Goal: Task Accomplishment & Management: Use online tool/utility

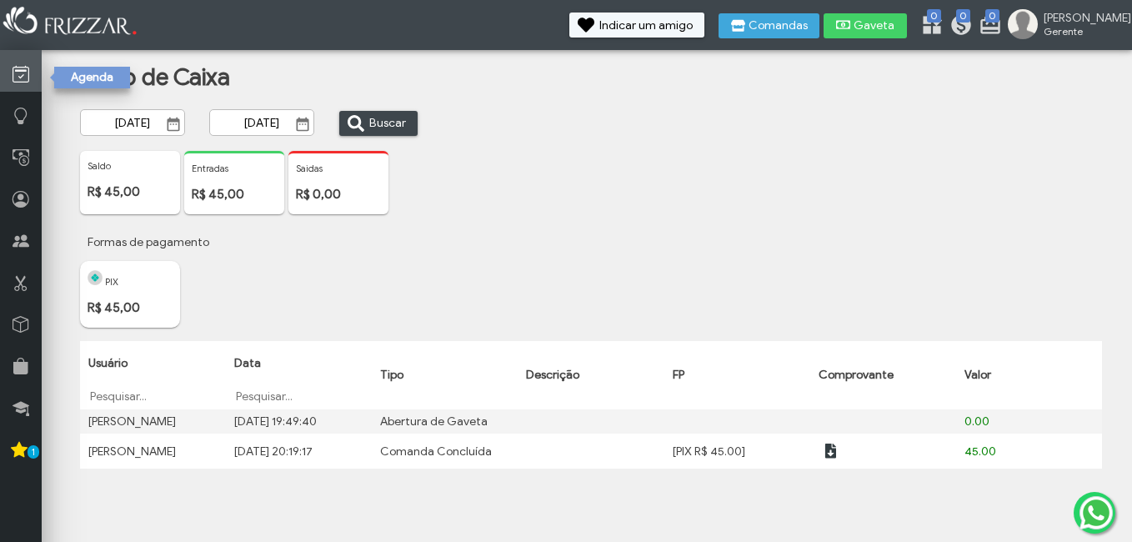
click at [18, 72] on icon at bounding box center [21, 74] width 17 height 21
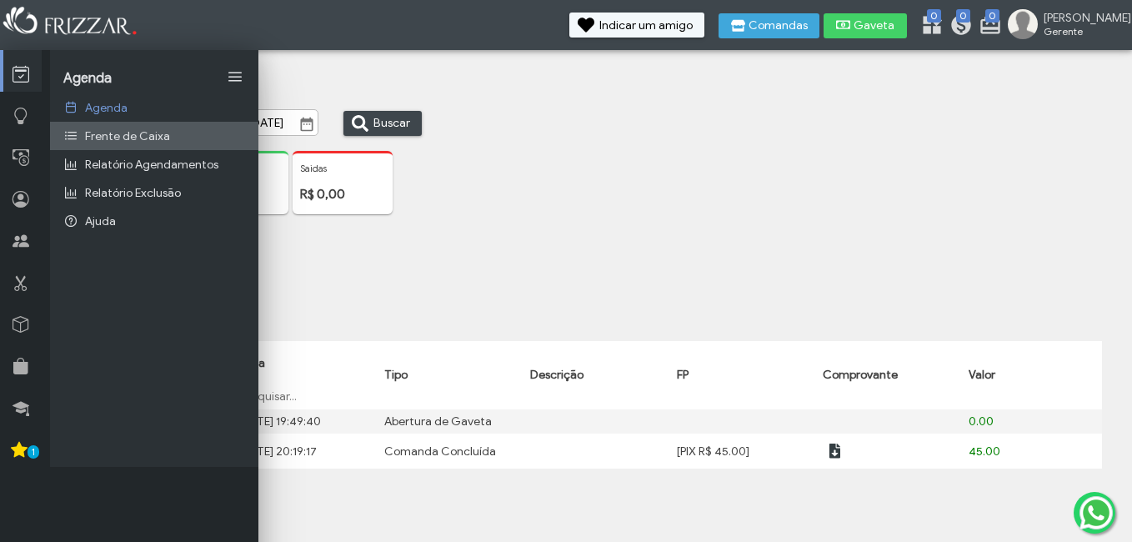
click at [136, 137] on span "Frente de Caixa" at bounding box center [127, 136] width 85 height 14
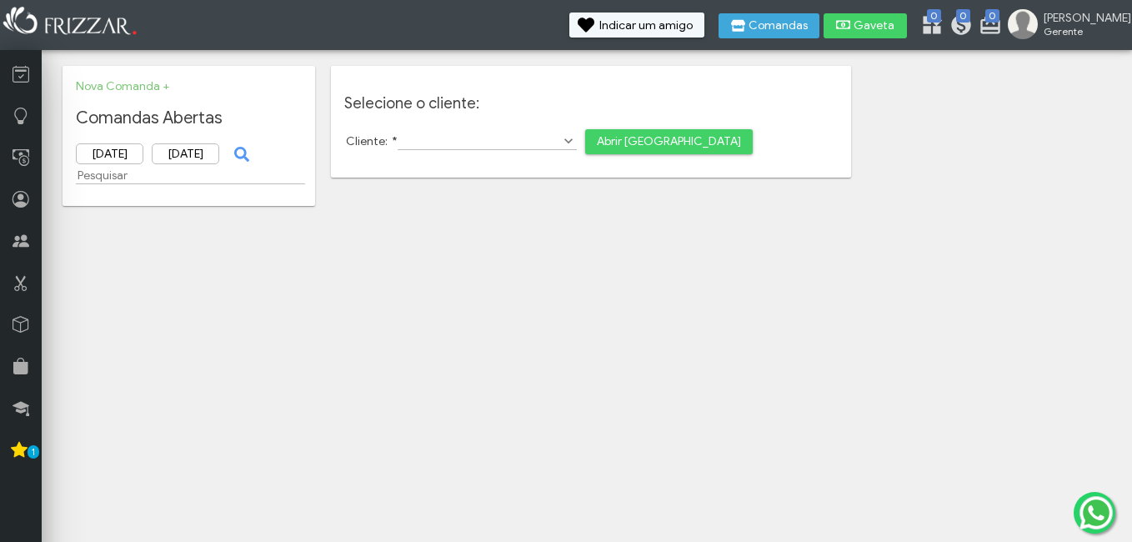
click at [560, 139] on span "Show Options" at bounding box center [568, 141] width 17 height 17
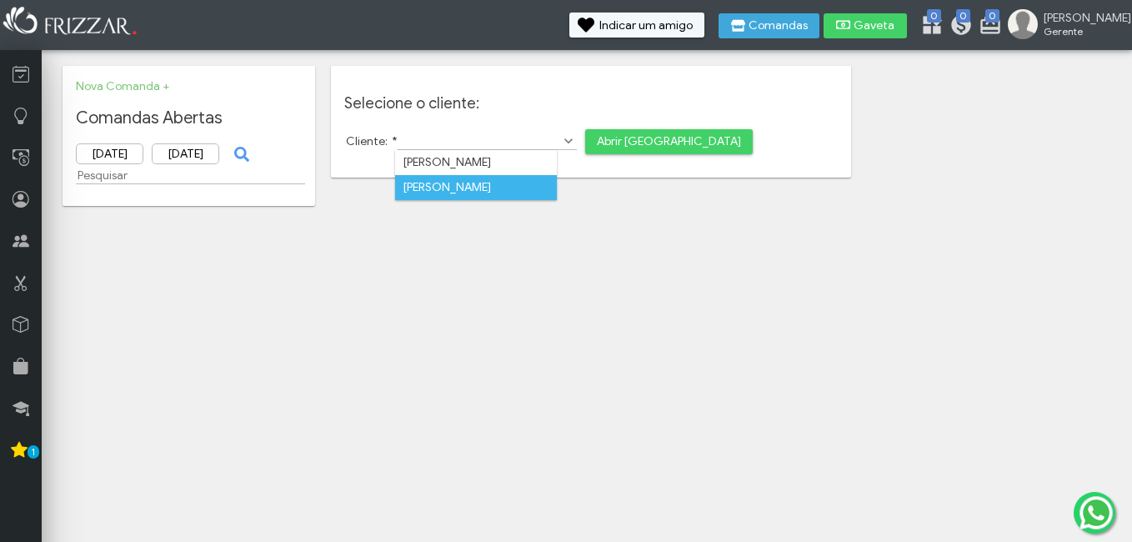
click at [440, 191] on li "[PERSON_NAME]" at bounding box center [476, 187] width 163 height 25
type input "[PERSON_NAME]"
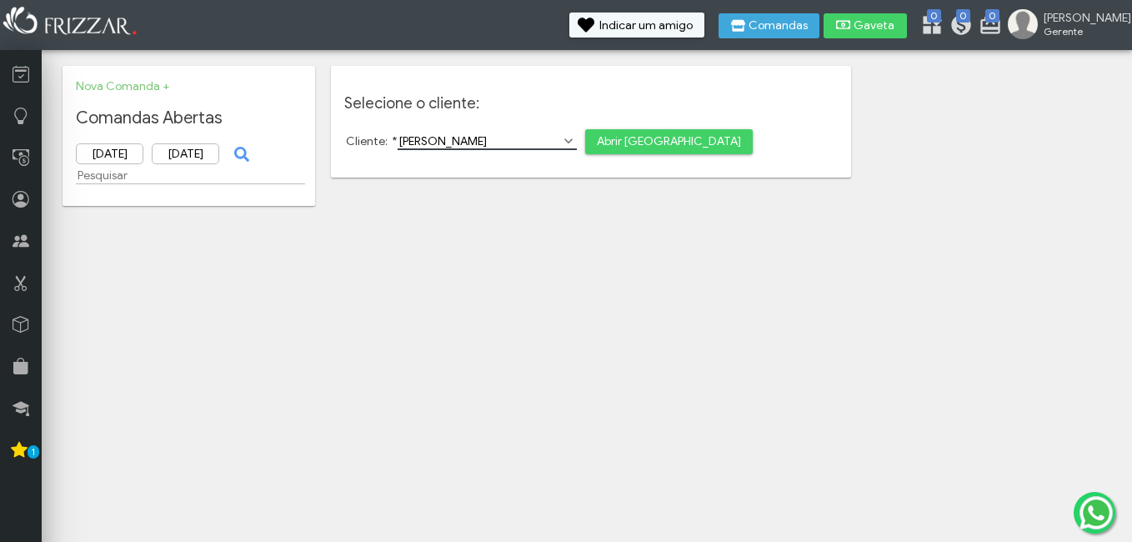
click at [617, 143] on span "Abrir [GEOGRAPHIC_DATA]" at bounding box center [669, 141] width 144 height 25
